Goal: Task Accomplishment & Management: Manage account settings

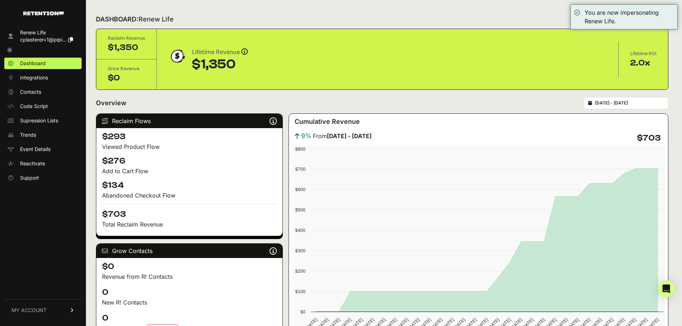
click at [34, 312] on span "MY ACCOUNT" at bounding box center [28, 310] width 35 height 7
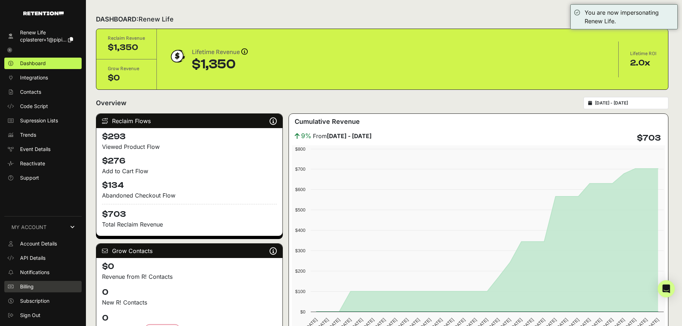
click at [42, 285] on link "Billing" at bounding box center [42, 286] width 77 height 11
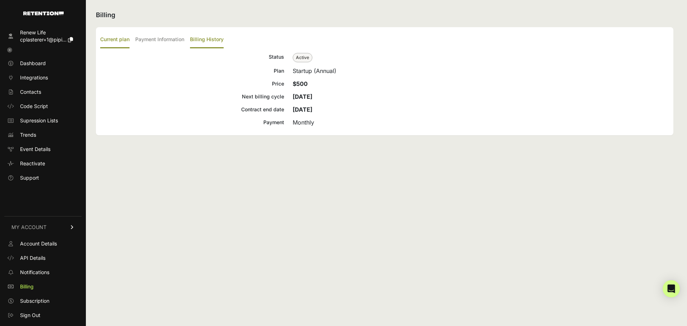
click at [223, 38] on label "Billing History" at bounding box center [207, 39] width 34 height 17
click at [0, 0] on input "Billing History" at bounding box center [0, 0] width 0 height 0
